Goal: Task Accomplishment & Management: Manage account settings

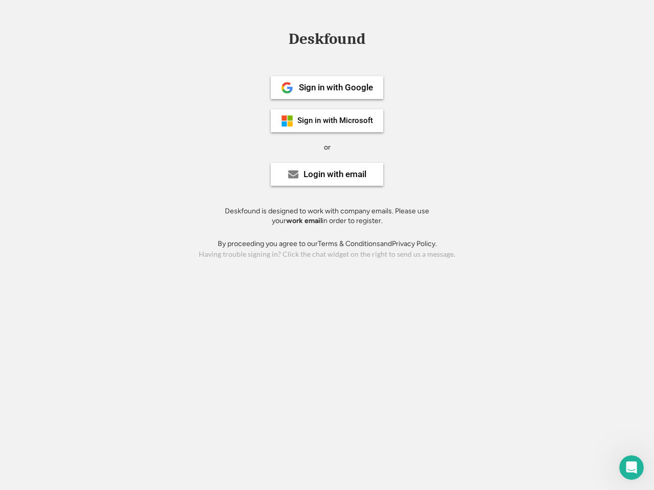
click at [327, 146] on div "or" at bounding box center [327, 148] width 7 height 10
click at [327, 41] on div "Deskfound" at bounding box center [326, 39] width 87 height 16
click at [279, 39] on div "Deskfound" at bounding box center [327, 40] width 654 height 19
click at [327, 41] on div "Deskfound" at bounding box center [326, 39] width 87 height 16
click at [327, 147] on div "or" at bounding box center [327, 148] width 7 height 10
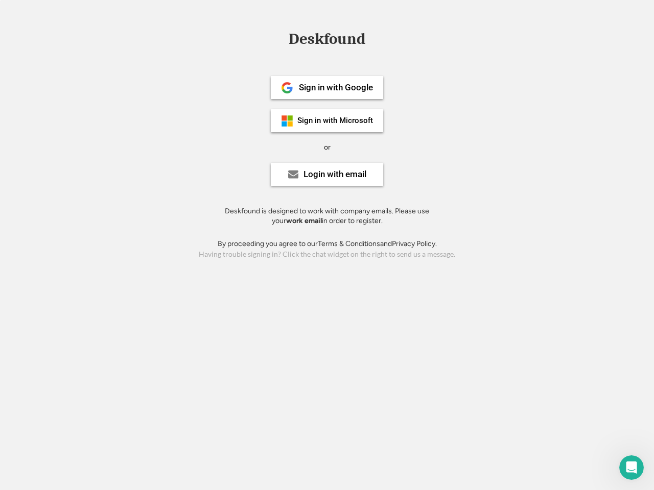
click at [327, 87] on div "Sign in with Google" at bounding box center [336, 87] width 74 height 9
click at [336, 87] on div "Sign in with Google" at bounding box center [336, 87] width 74 height 9
click at [287, 88] on img at bounding box center [287, 88] width 12 height 12
click at [327, 121] on div "Sign in with Microsoft" at bounding box center [335, 121] width 76 height 8
click at [336, 121] on div "Sign in with Microsoft" at bounding box center [335, 121] width 76 height 8
